Goal: Navigation & Orientation: Find specific page/section

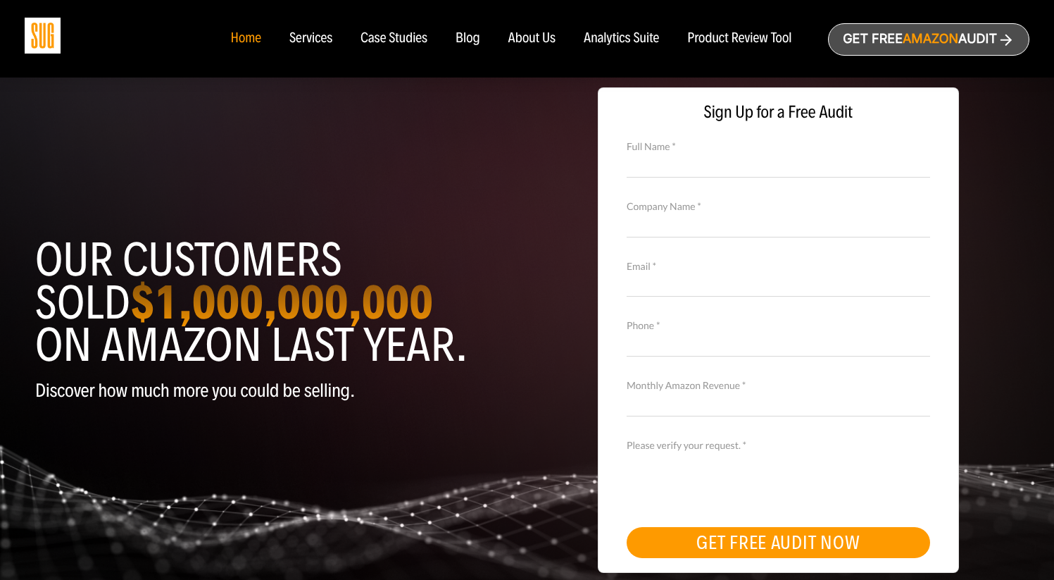
click at [318, 41] on div "Services" at bounding box center [310, 38] width 43 height 15
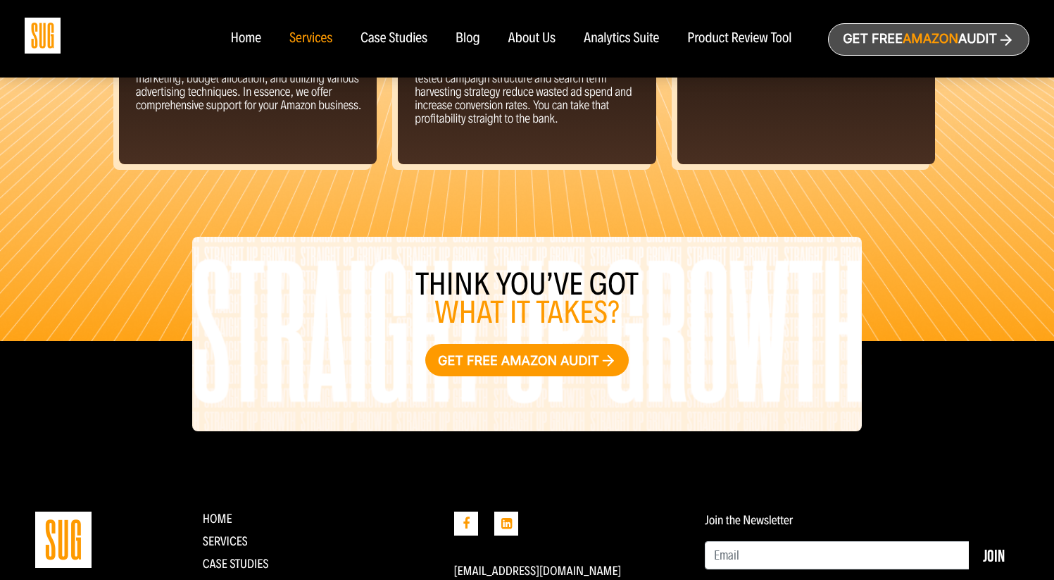
scroll to position [1688, 0]
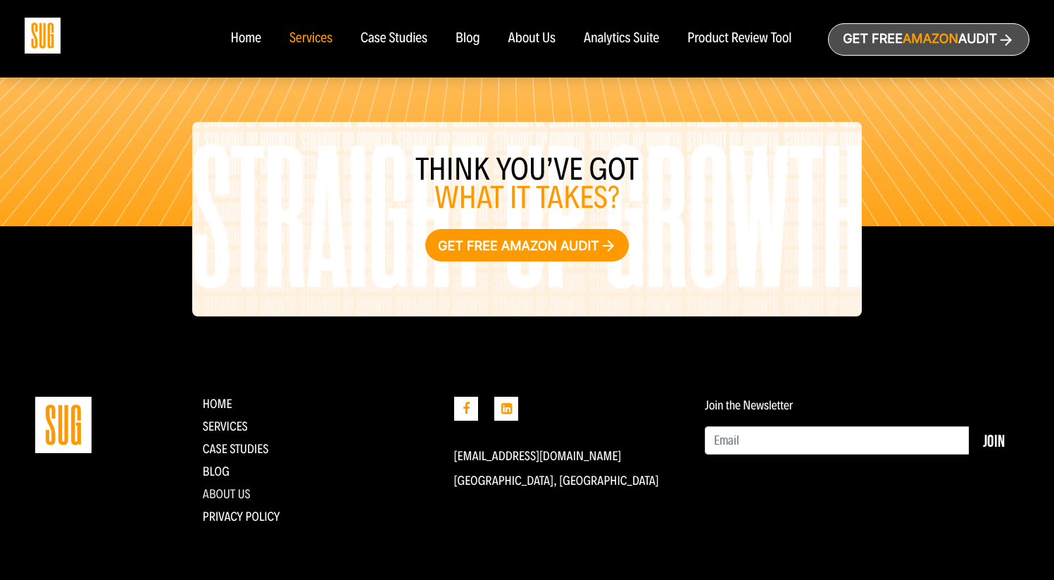
click at [233, 495] on link "About Us" at bounding box center [227, 493] width 48 height 15
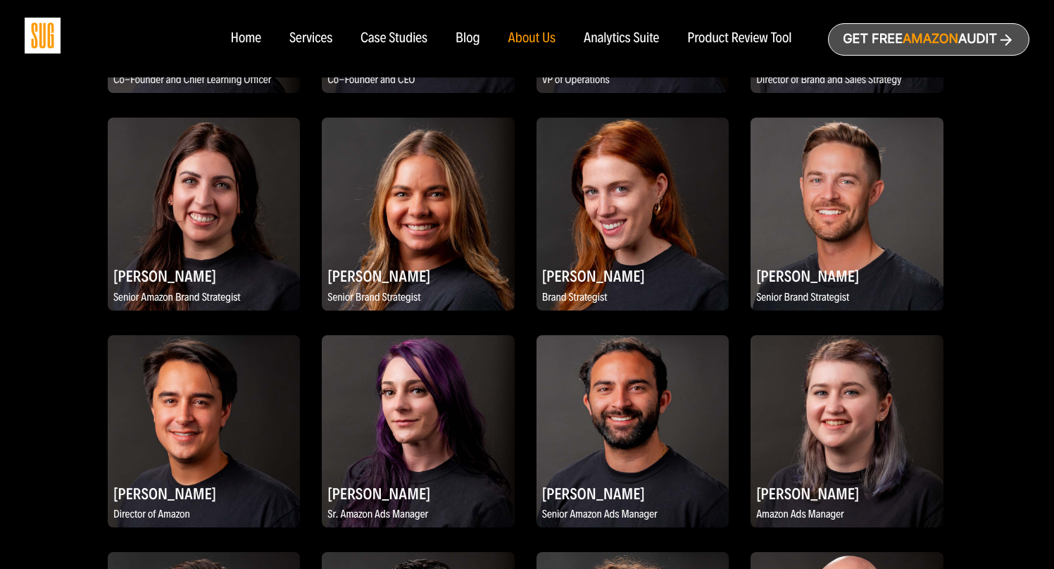
scroll to position [783, 1]
